Goal: Task Accomplishment & Management: Use online tool/utility

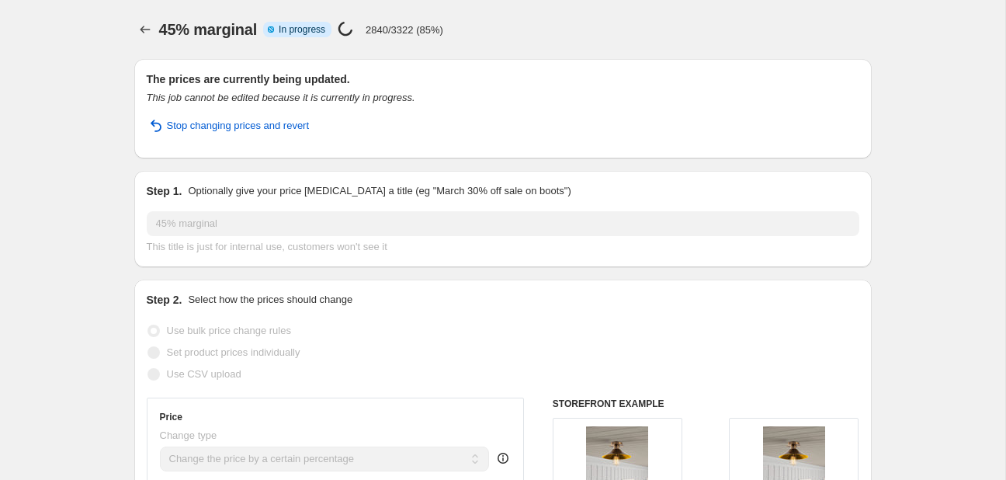
select select "percentage"
click at [144, 26] on icon "Price change jobs" at bounding box center [145, 30] width 16 height 16
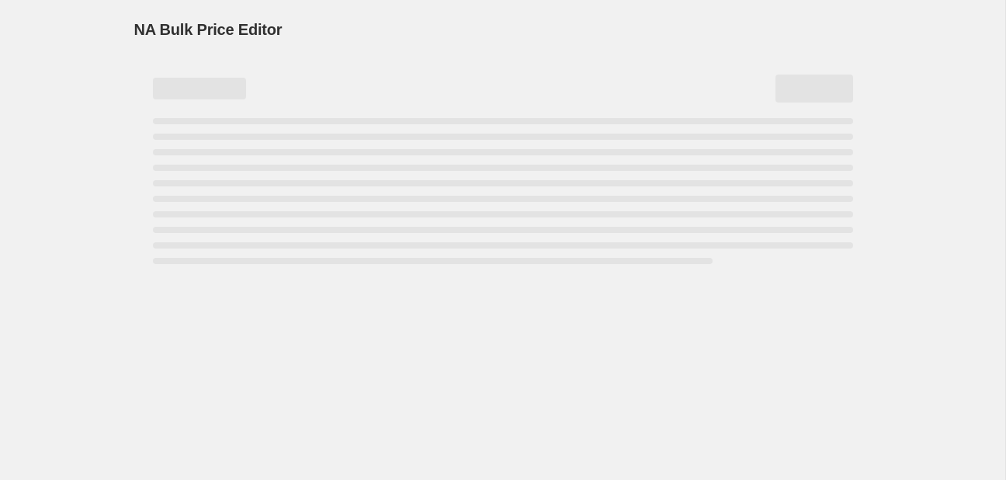
click at [144, 26] on span "NA Bulk Price Editor" at bounding box center [208, 29] width 148 height 17
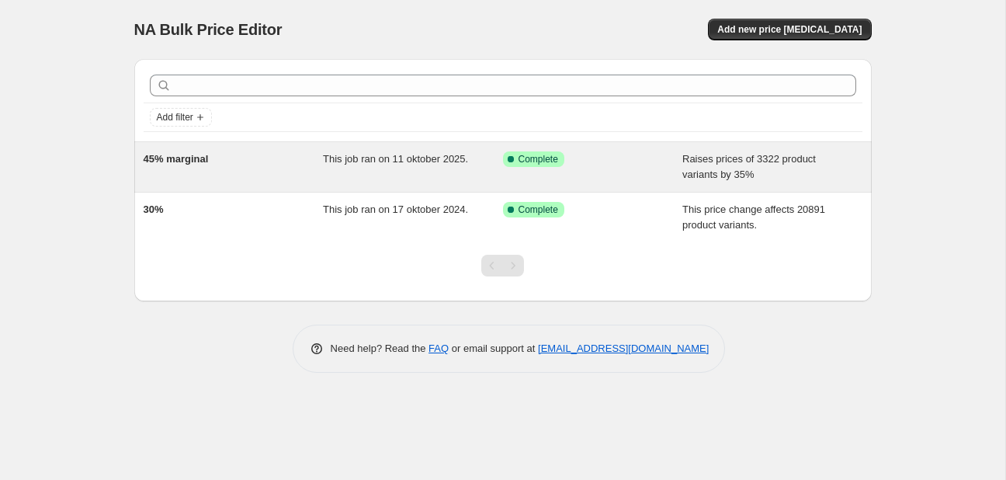
click at [241, 158] on div "45% marginal" at bounding box center [234, 166] width 180 height 31
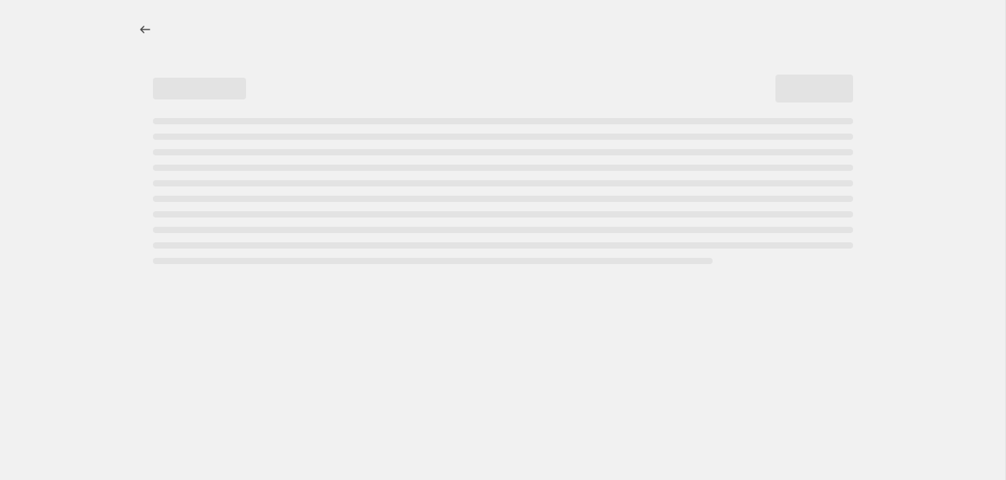
select select "percentage"
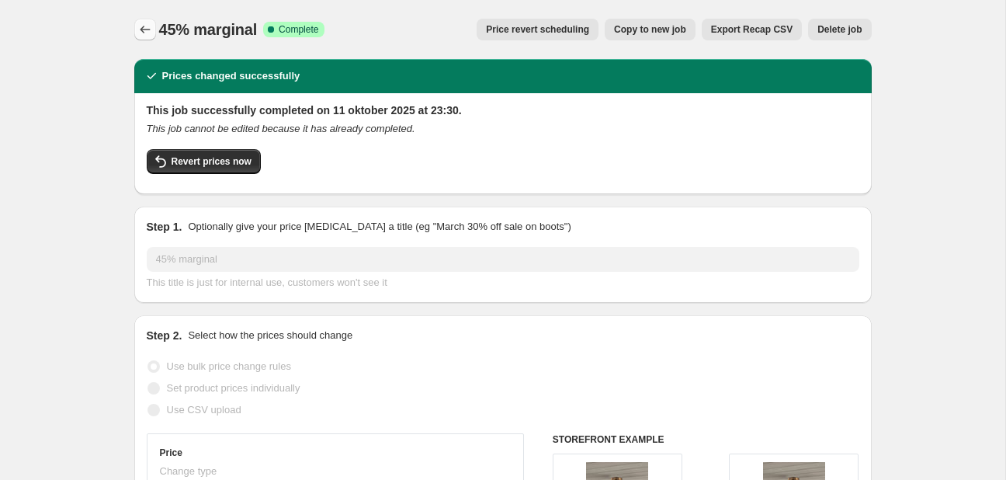
click at [147, 36] on icon "Price change jobs" at bounding box center [145, 30] width 16 height 16
